Goal: Check status: Check status

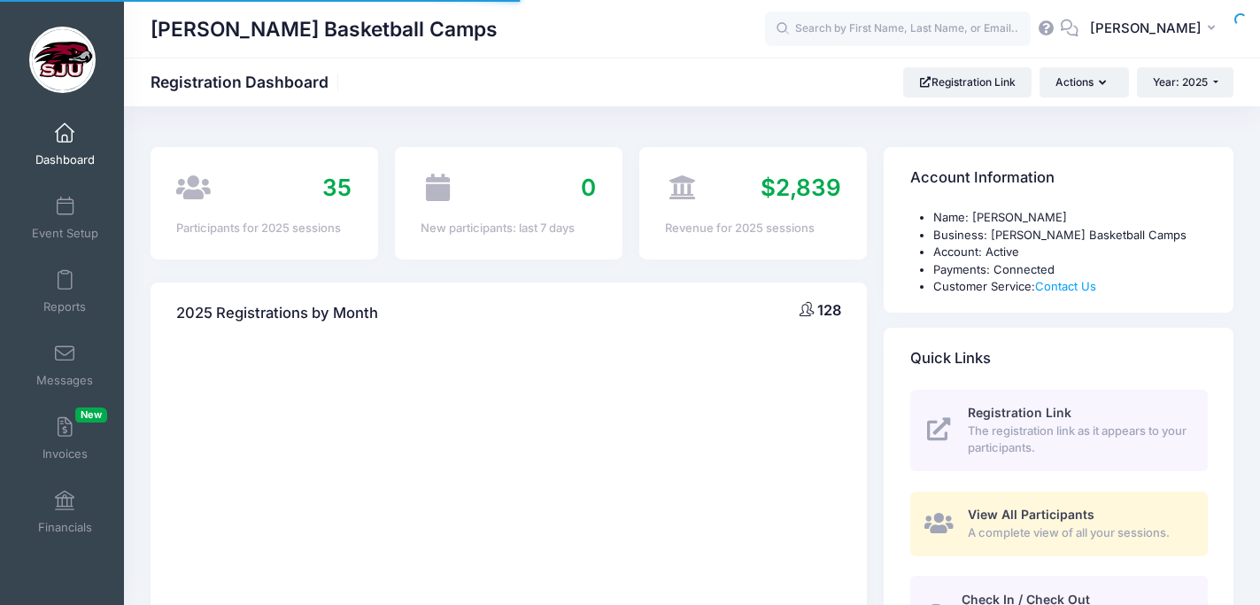
select select
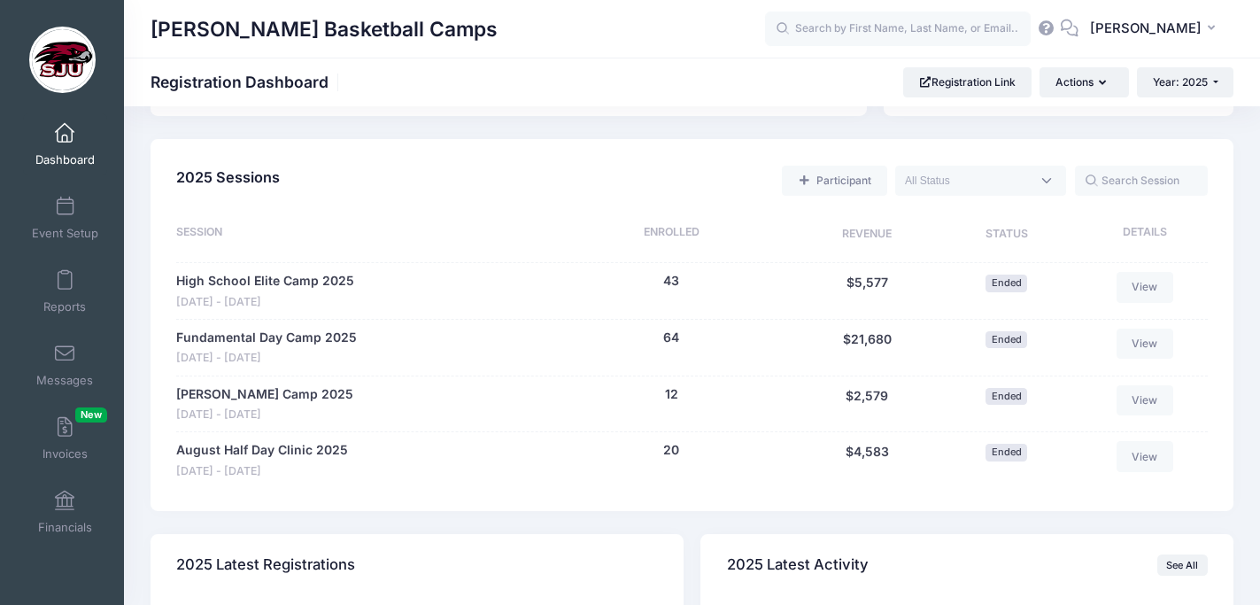
scroll to position [772, 0]
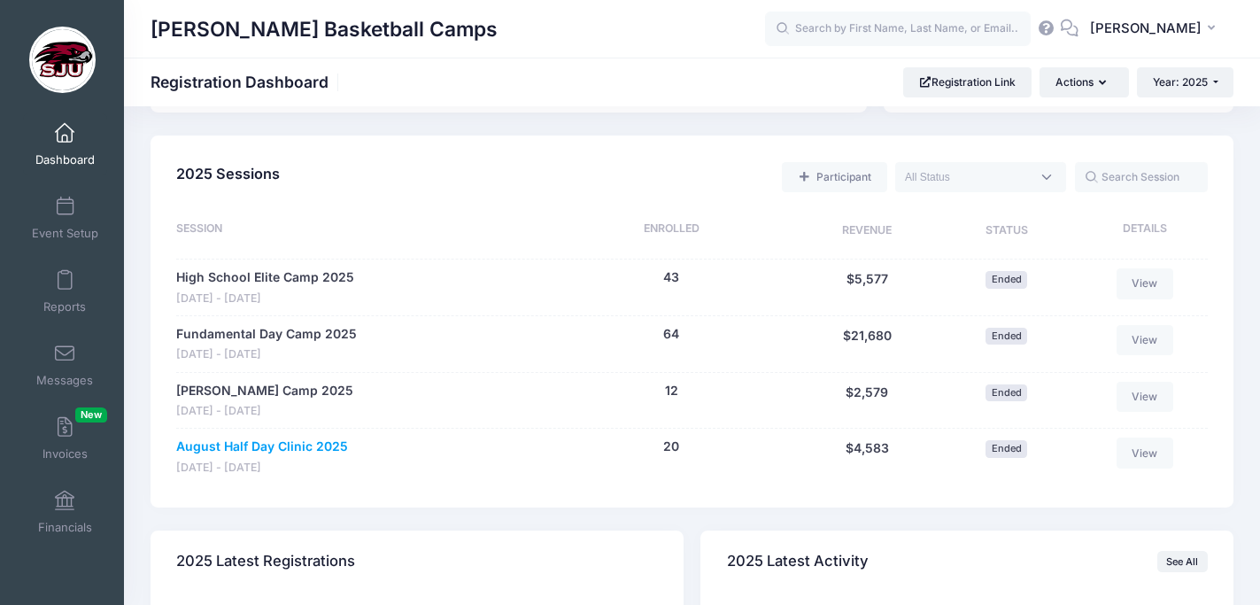
click at [263, 443] on link "August Half Day Clinic 2025" at bounding box center [262, 446] width 172 height 19
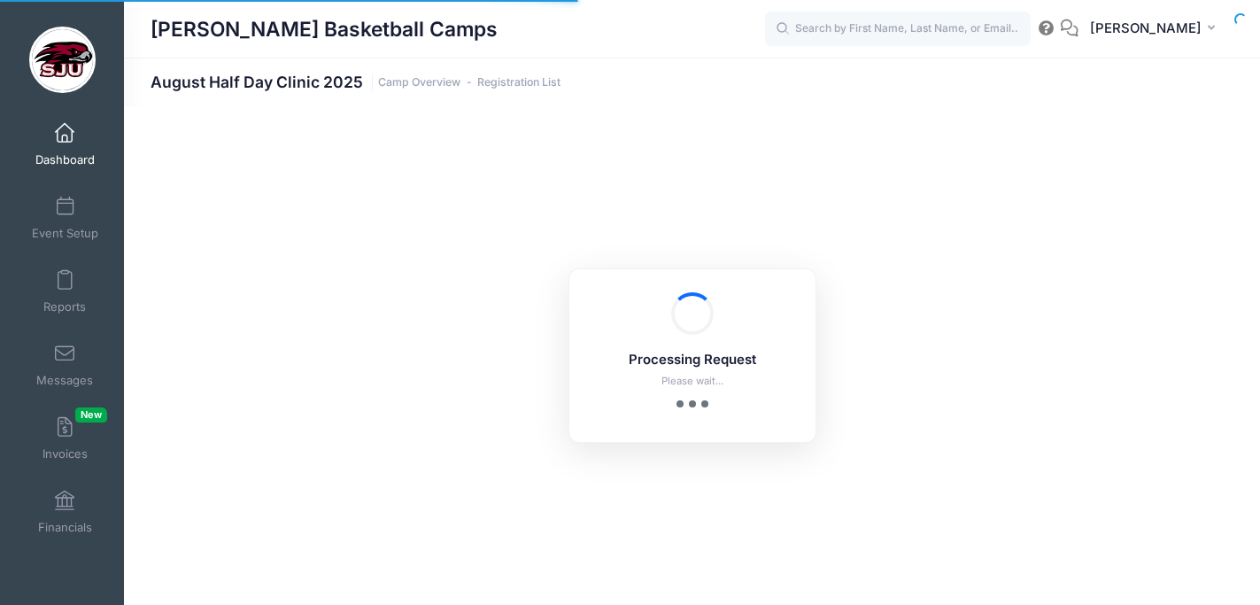
select select "10"
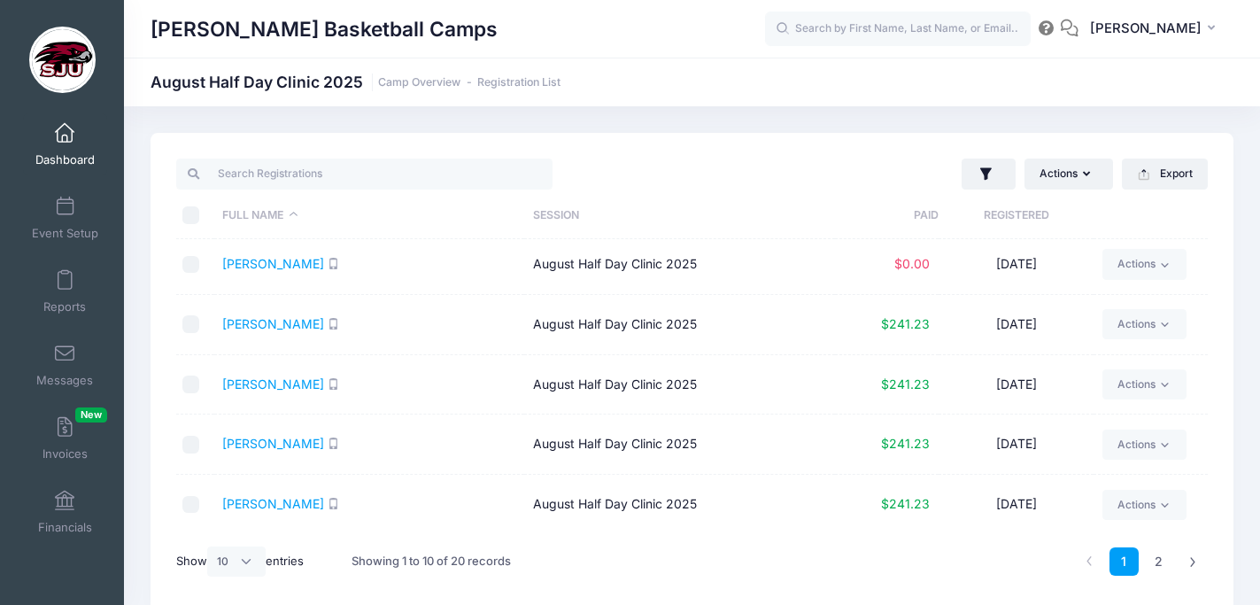
scroll to position [74, 0]
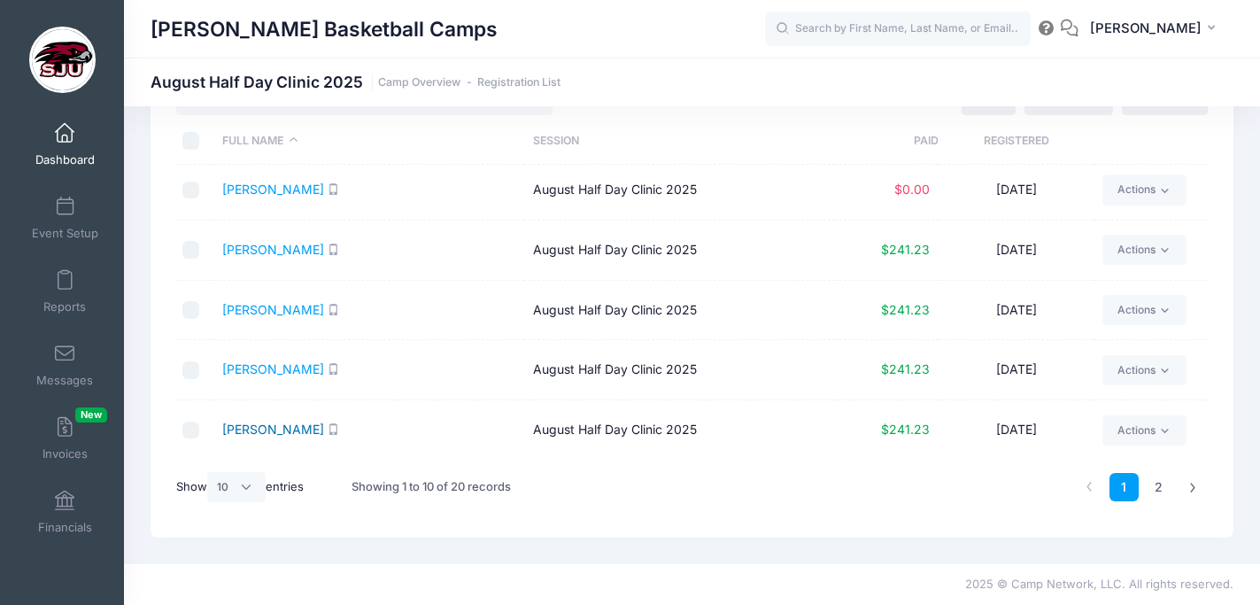
click at [264, 428] on link "[PERSON_NAME]" at bounding box center [273, 428] width 102 height 15
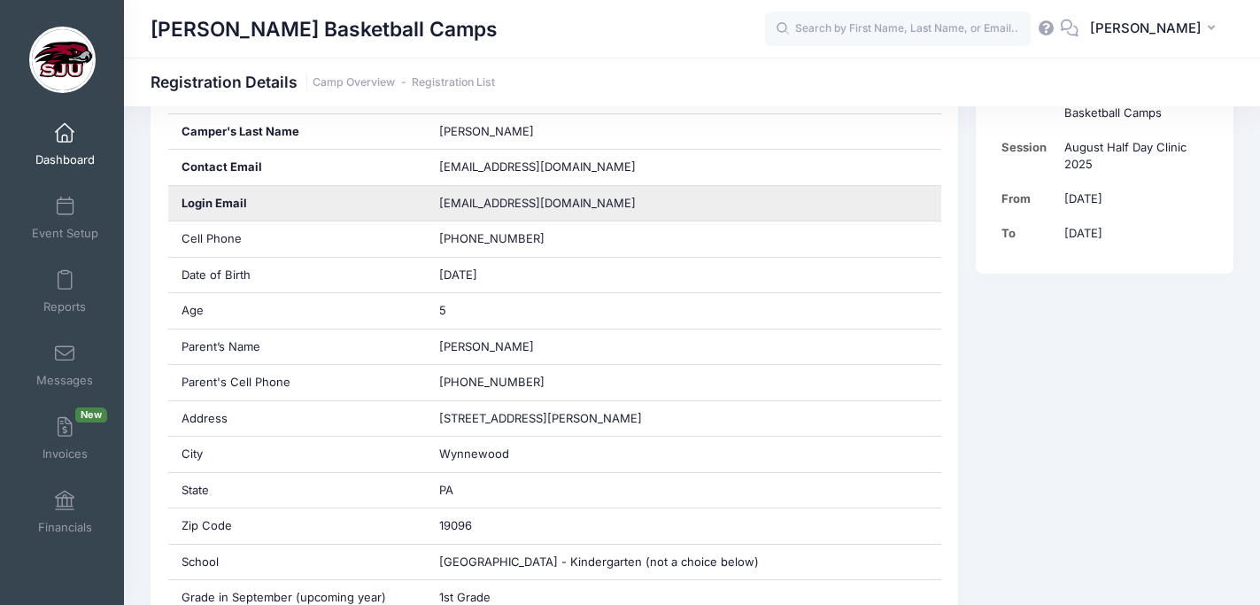
scroll to position [397, 0]
